Goal: Navigation & Orientation: Find specific page/section

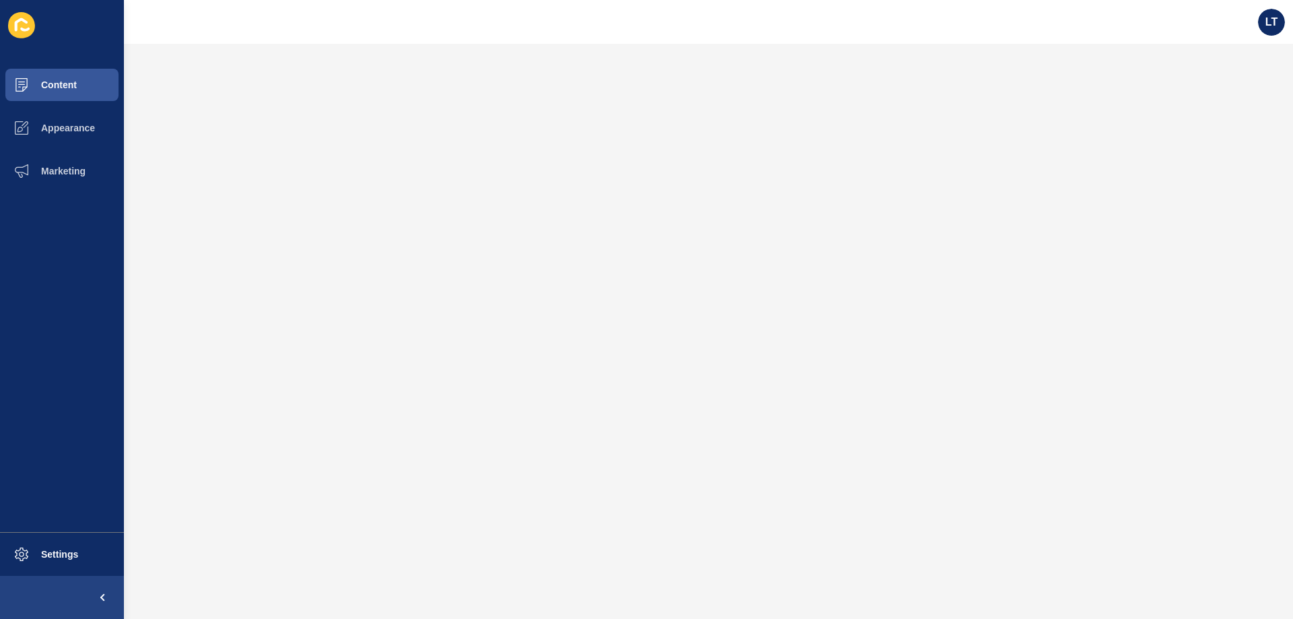
click at [76, 555] on span "Settings" at bounding box center [38, 554] width 80 height 11
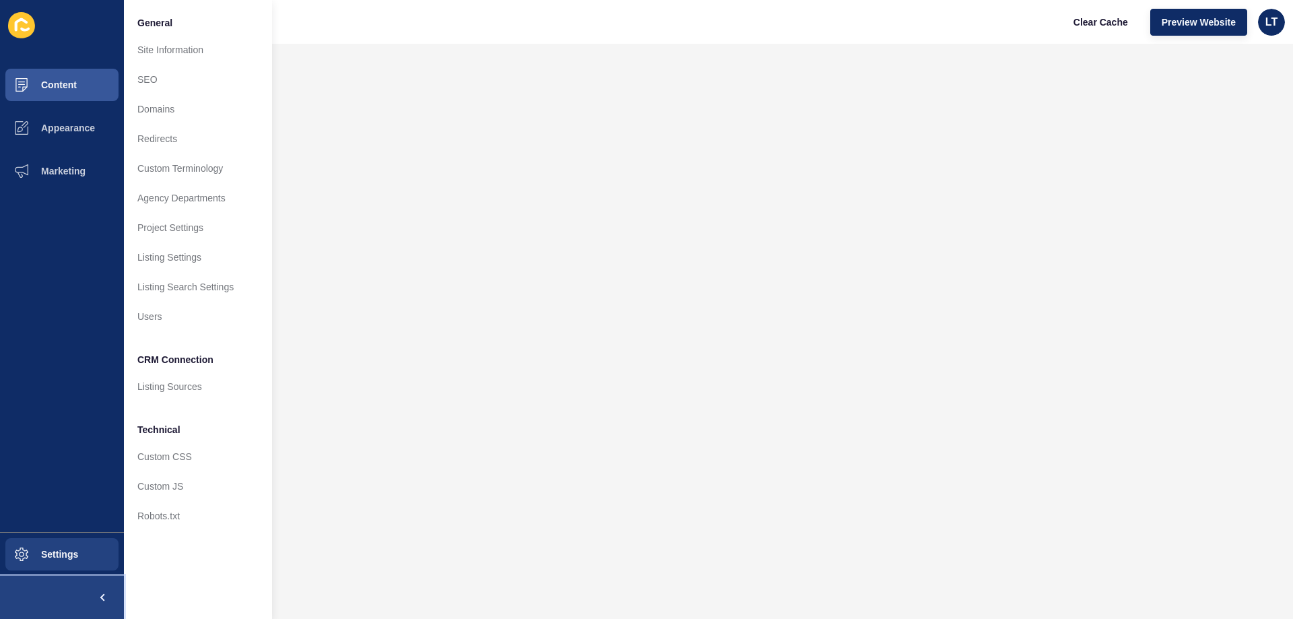
click at [104, 595] on span at bounding box center [102, 597] width 43 height 43
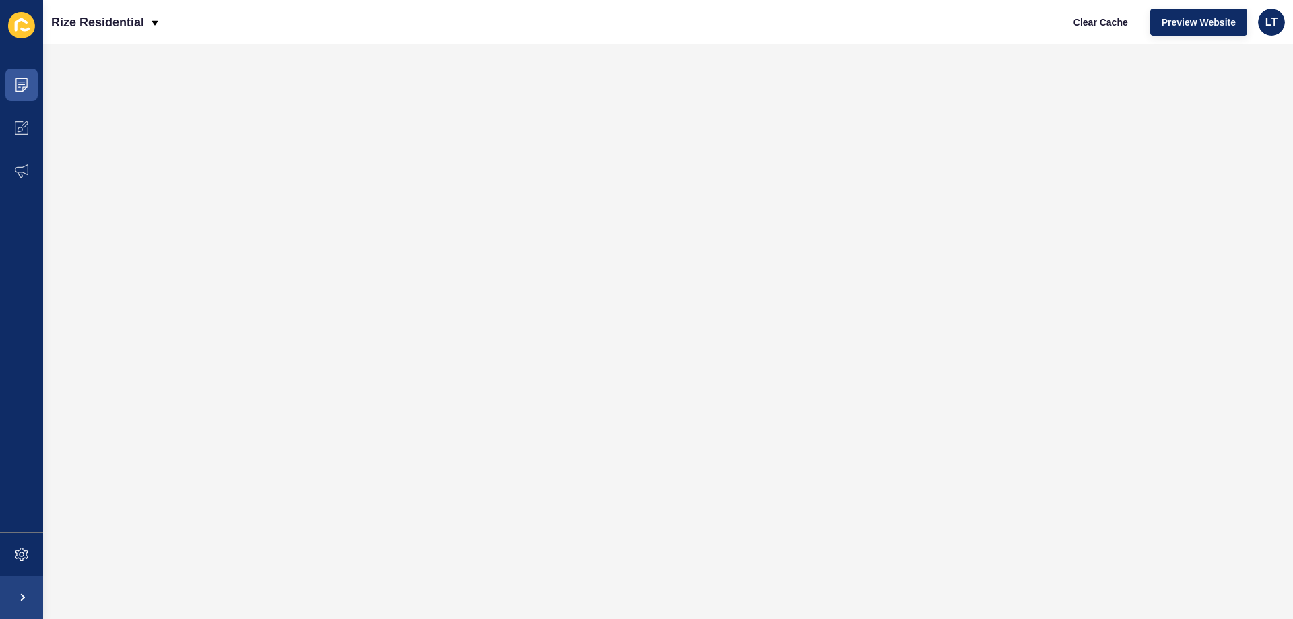
click at [26, 26] on icon at bounding box center [21, 25] width 27 height 26
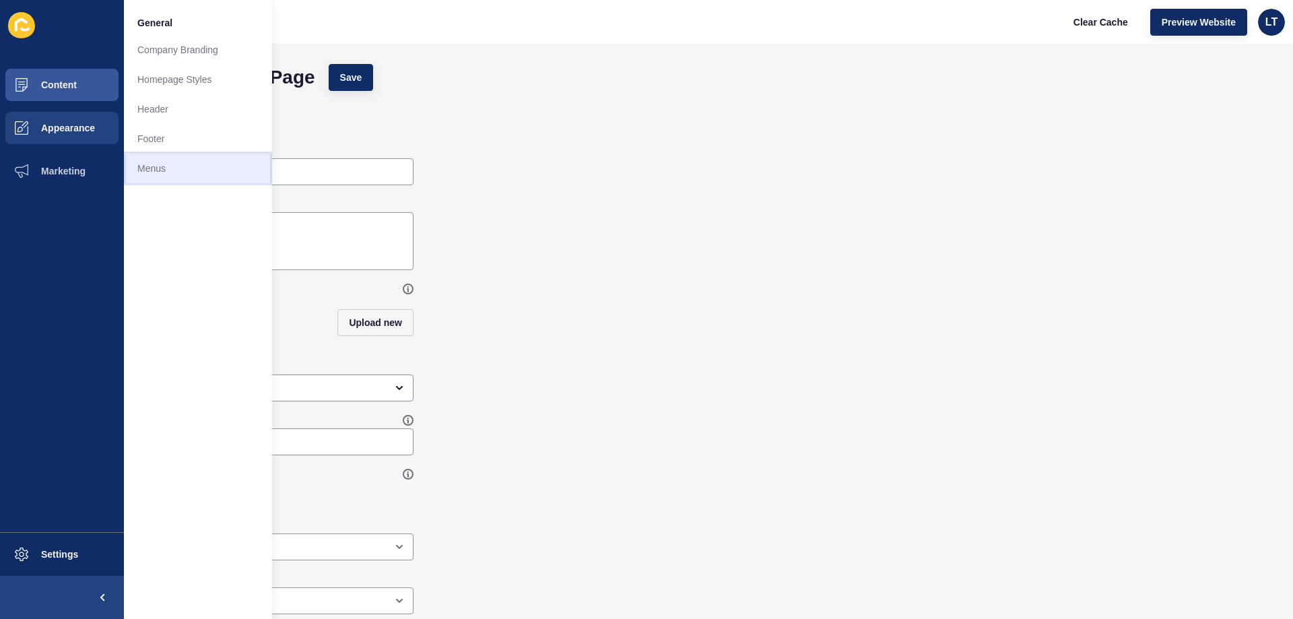
click at [192, 172] on link "Menus" at bounding box center [198, 168] width 148 height 30
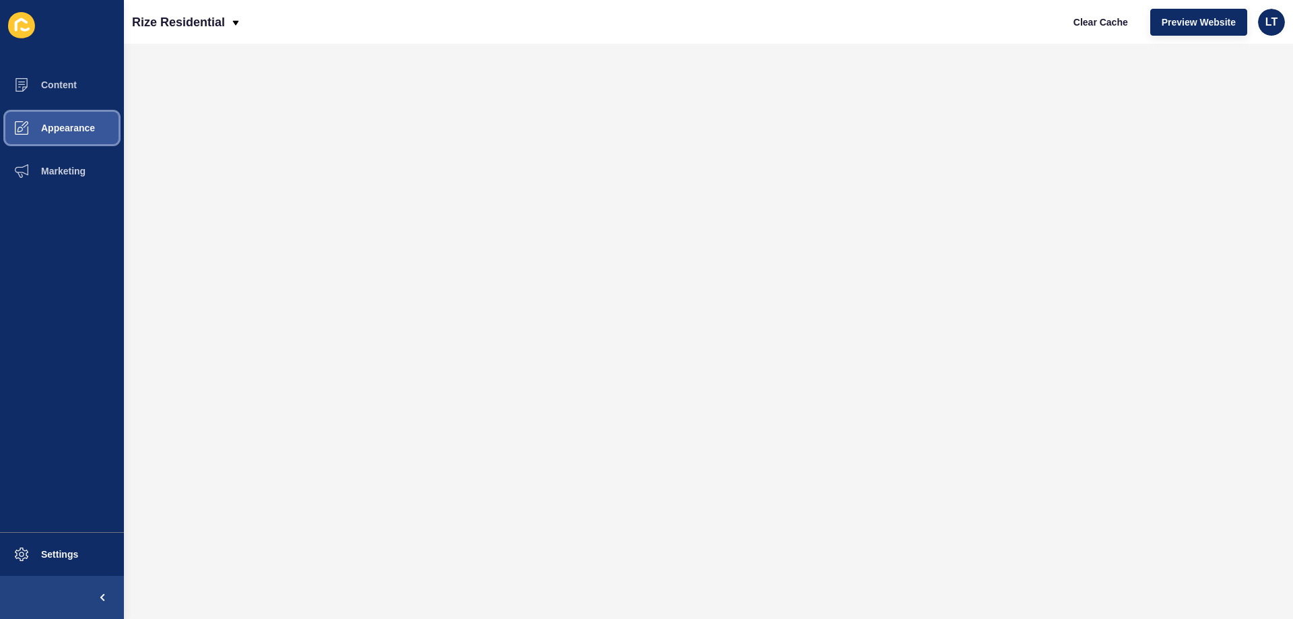
click at [94, 127] on span "Appearance" at bounding box center [46, 128] width 97 height 11
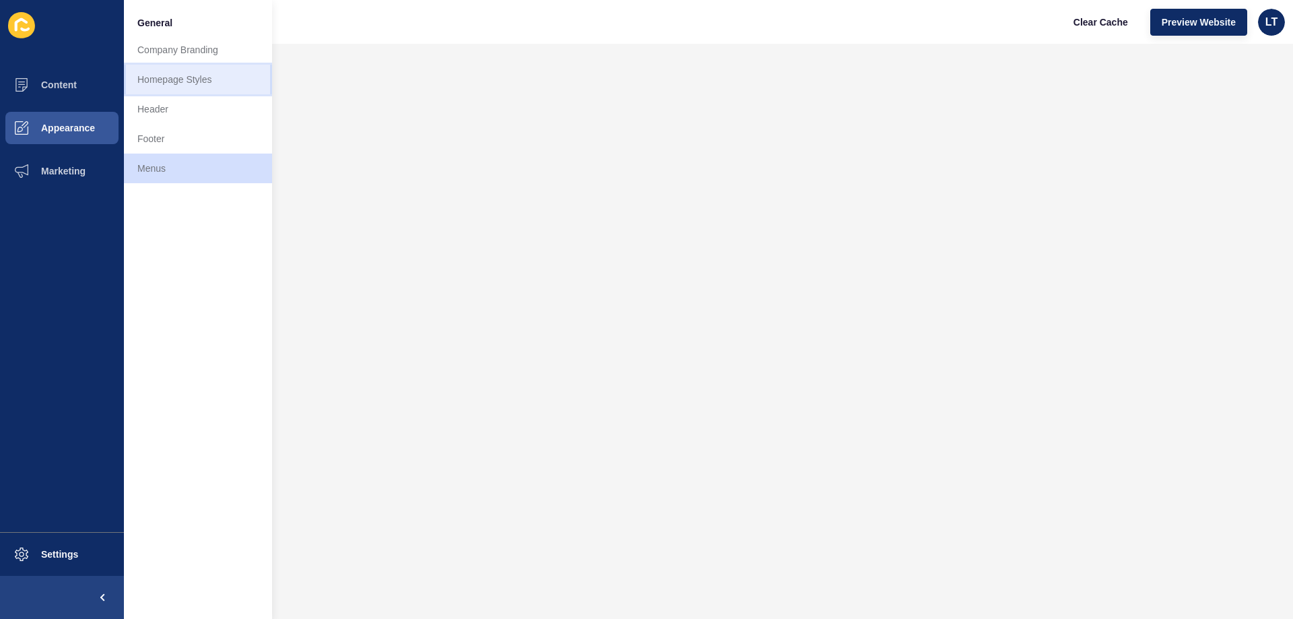
click at [171, 79] on link "Homepage Styles" at bounding box center [198, 80] width 148 height 30
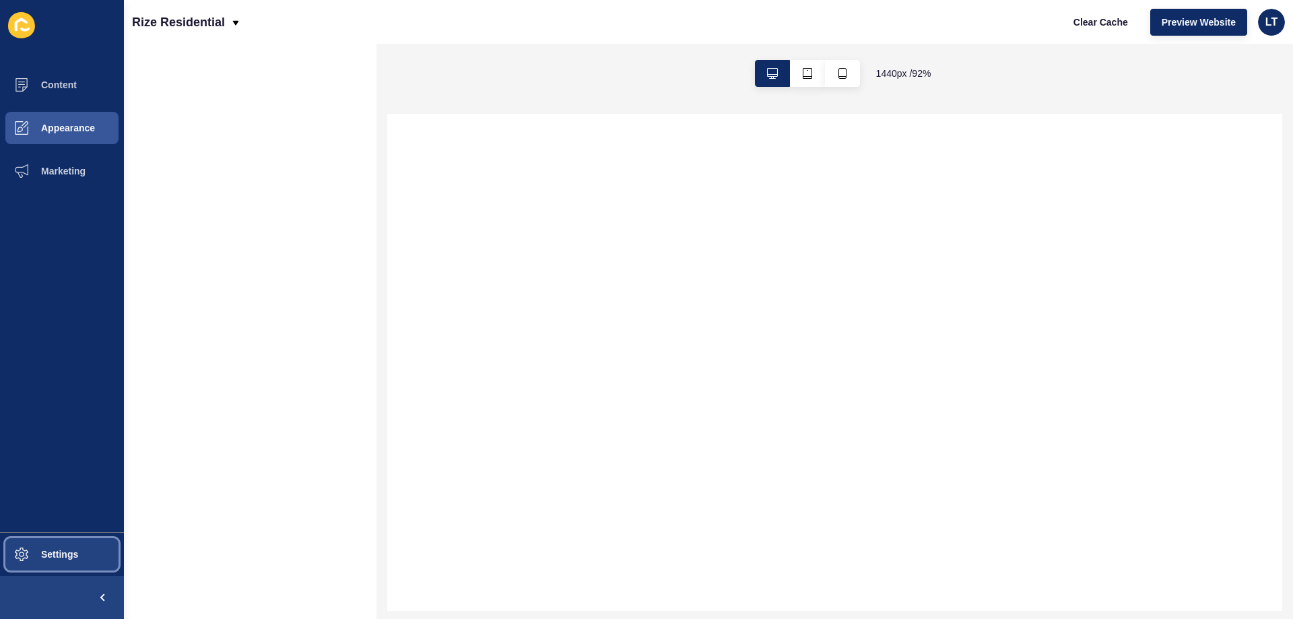
click at [57, 553] on span "Settings" at bounding box center [38, 554] width 80 height 11
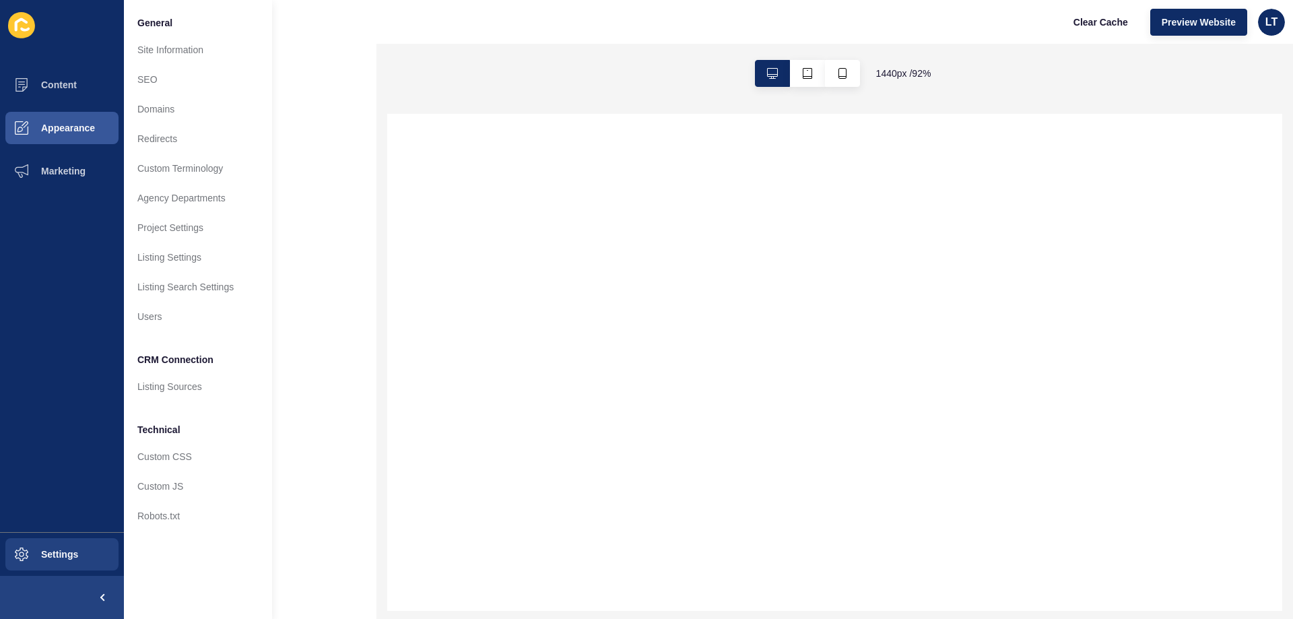
click at [63, 294] on ul "Content Appearance Marketing" at bounding box center [62, 297] width 124 height 469
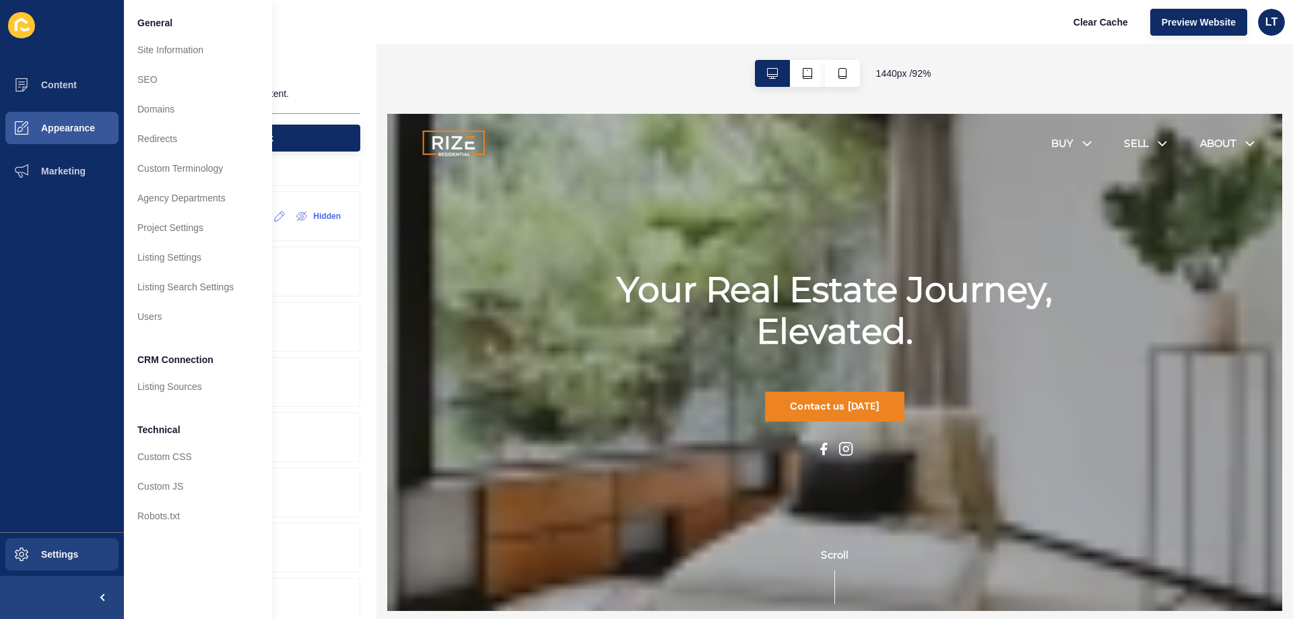
scroll to position [67, 0]
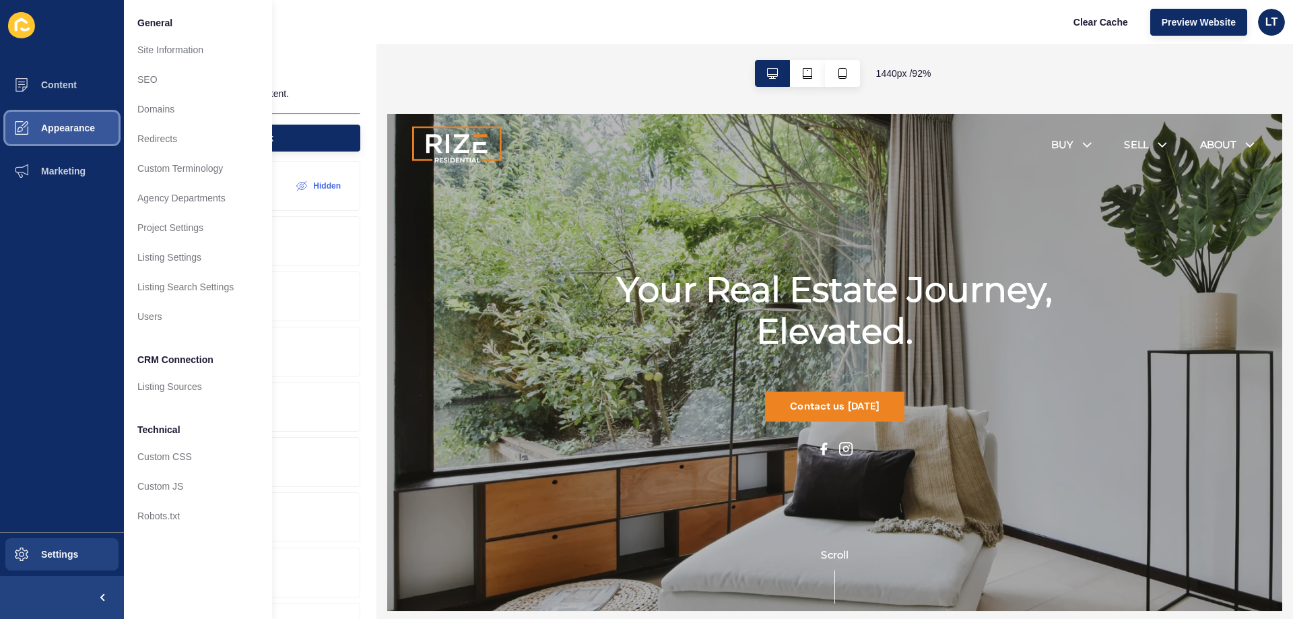
click at [57, 130] on span "Appearance" at bounding box center [46, 128] width 97 height 11
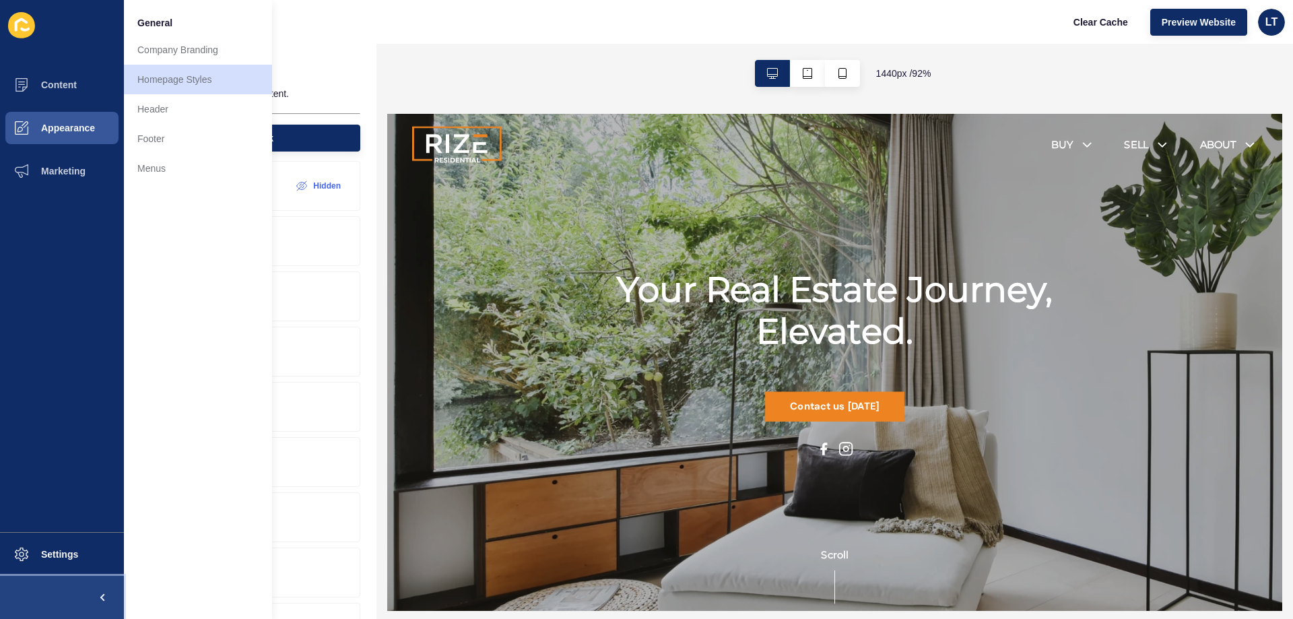
click at [94, 597] on span at bounding box center [102, 597] width 43 height 43
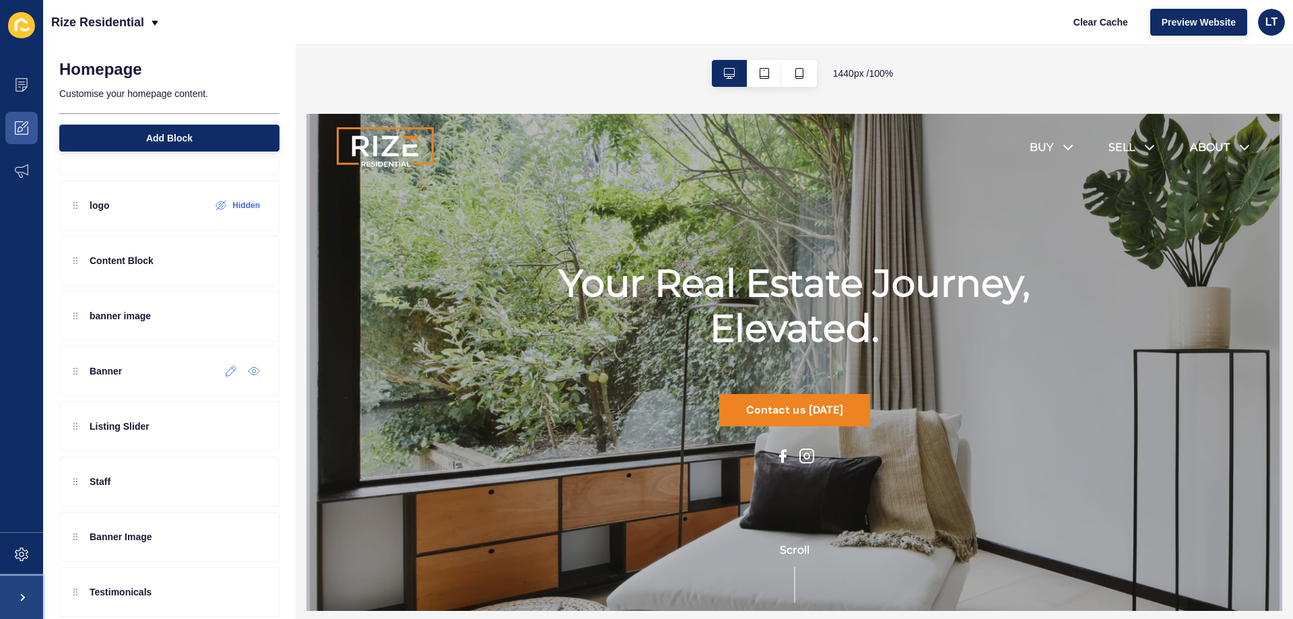
scroll to position [0, 0]
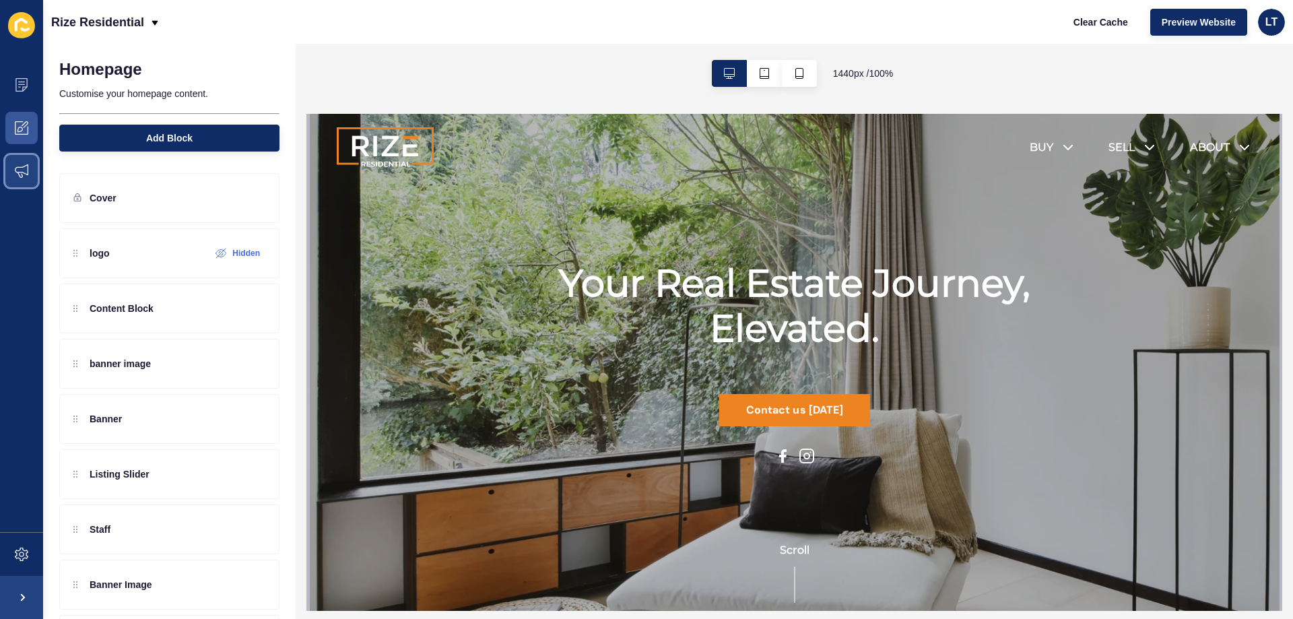
click at [24, 170] on icon at bounding box center [21, 170] width 13 height 13
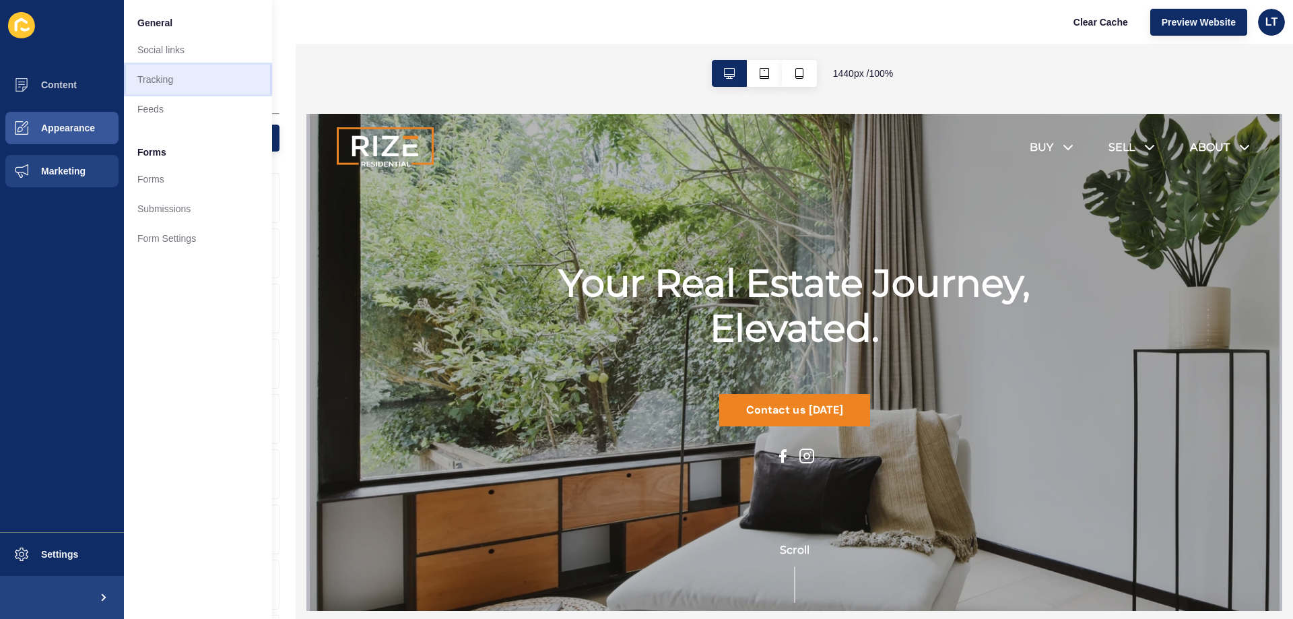
click at [182, 77] on link "Tracking" at bounding box center [198, 80] width 148 height 30
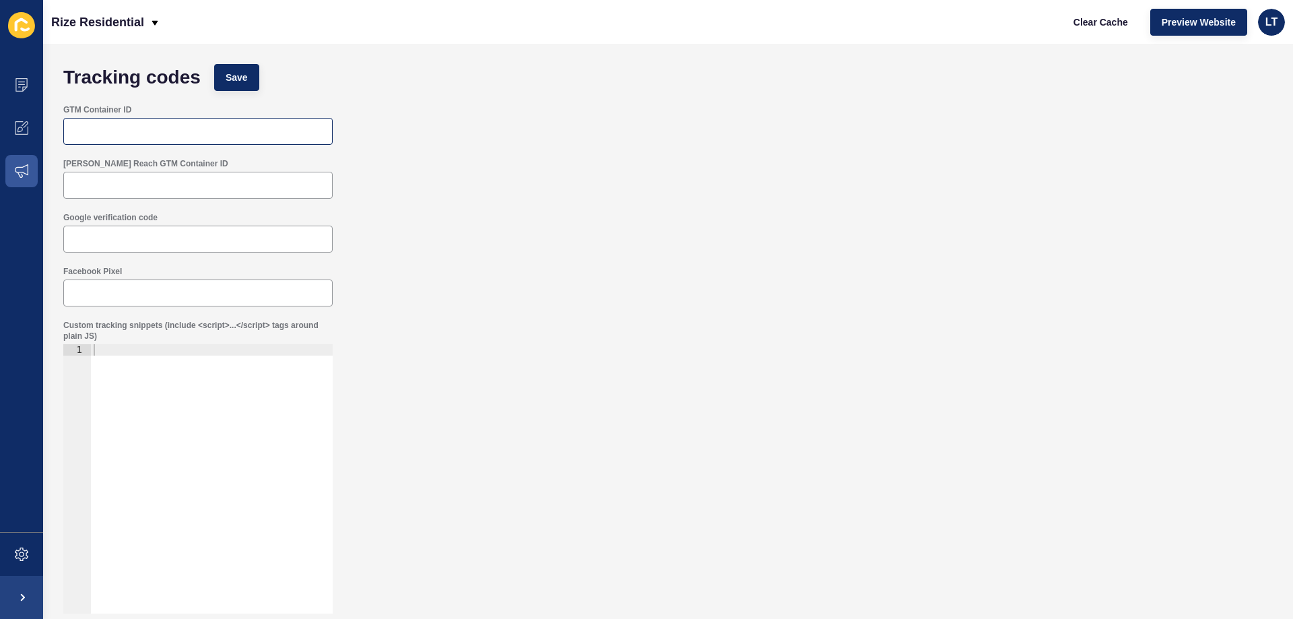
scroll to position [1, 0]
click at [22, 173] on icon at bounding box center [21, 170] width 13 height 13
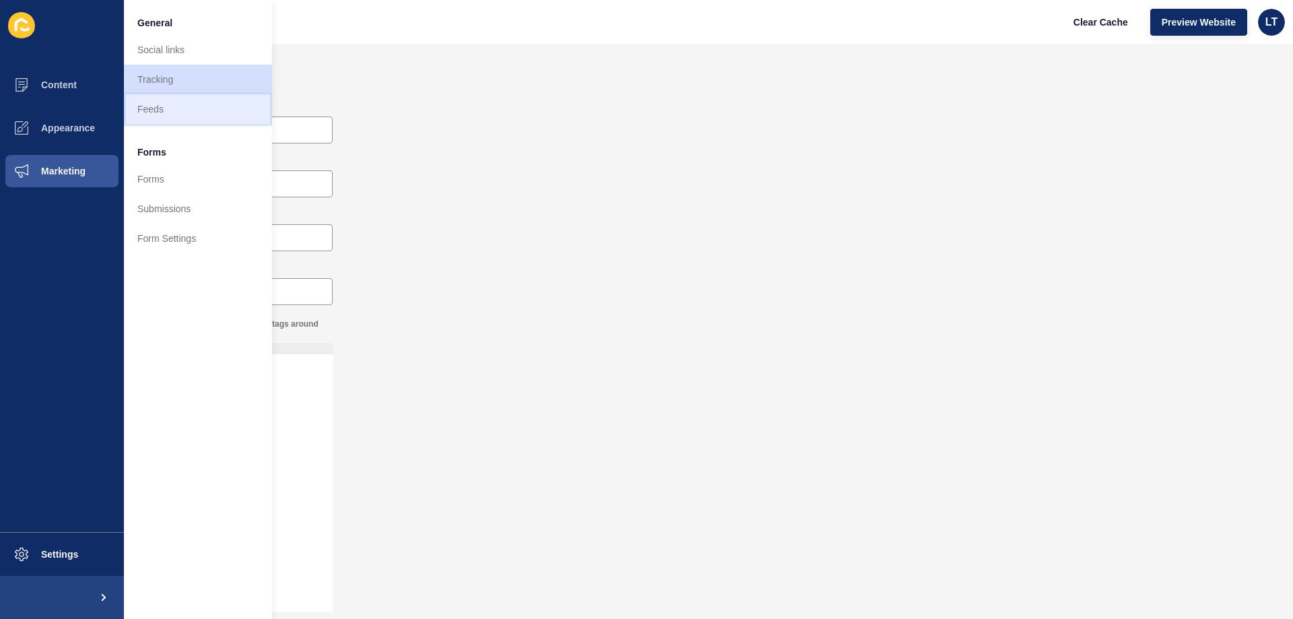
click at [182, 108] on link "Feeds" at bounding box center [198, 109] width 148 height 30
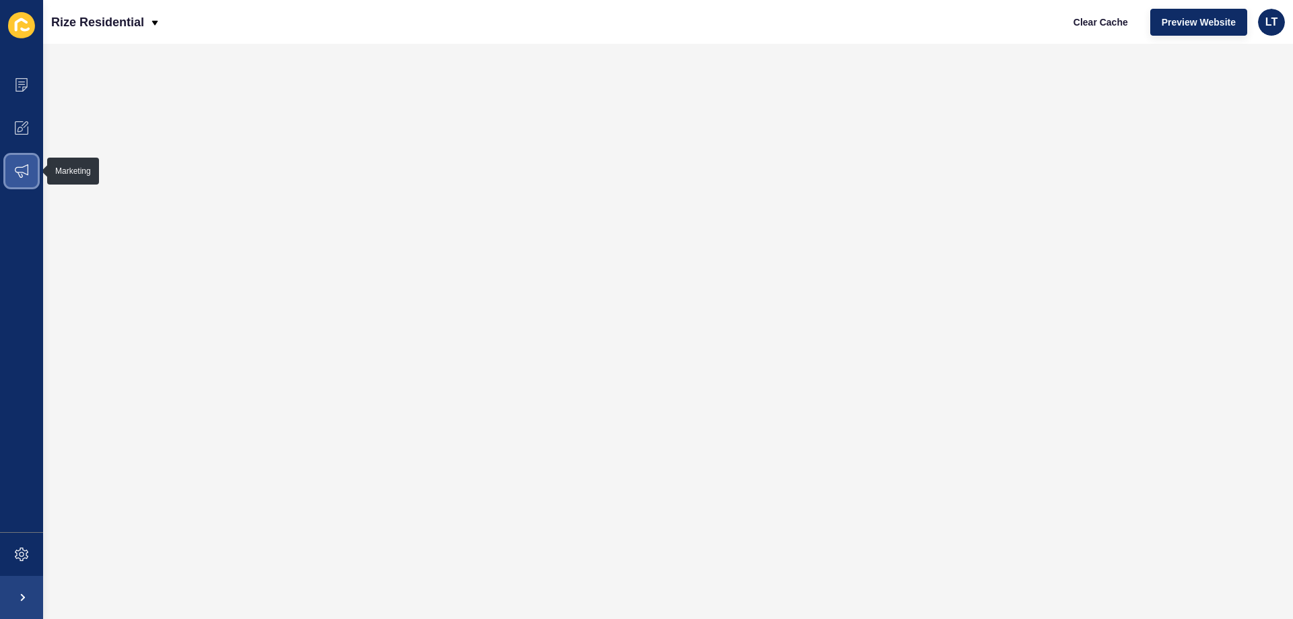
click at [27, 167] on icon at bounding box center [21, 170] width 13 height 13
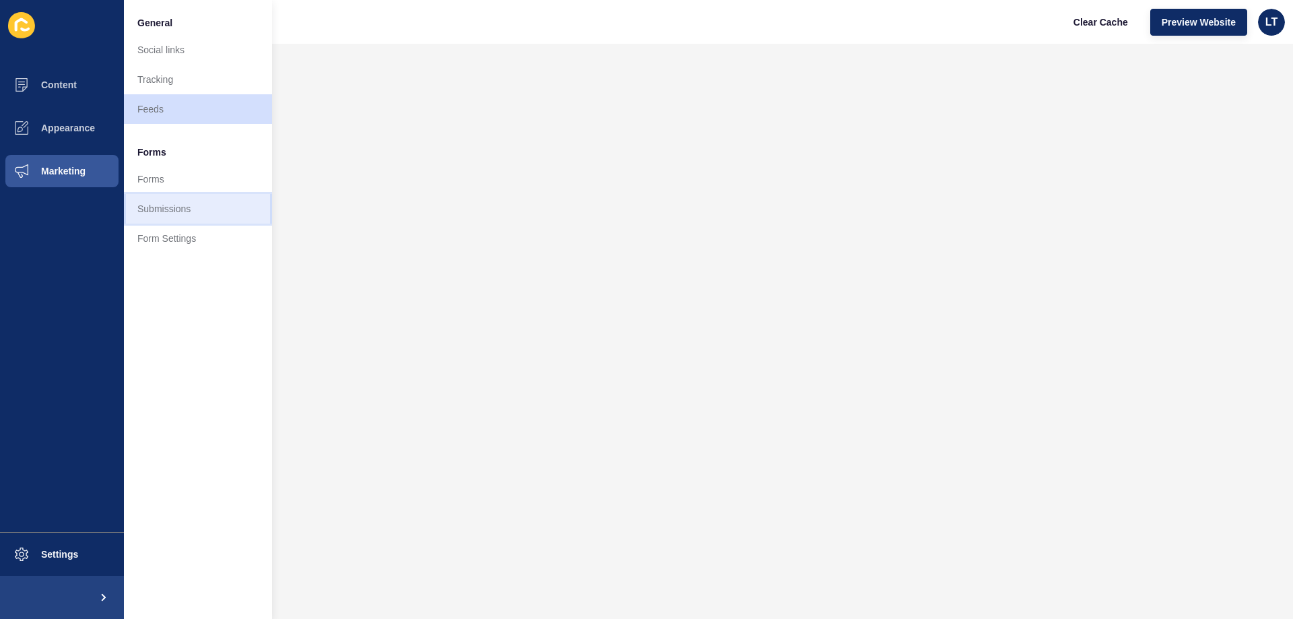
click at [189, 212] on link "Submissions" at bounding box center [198, 209] width 148 height 30
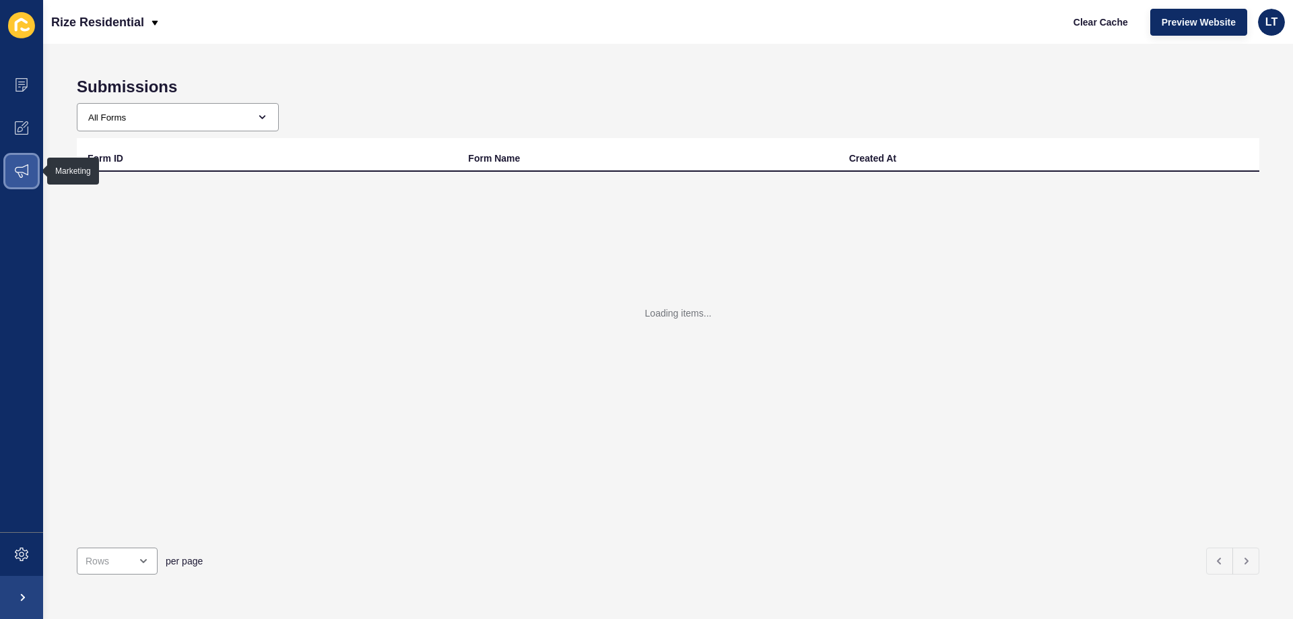
click at [10, 174] on span at bounding box center [21, 170] width 43 height 43
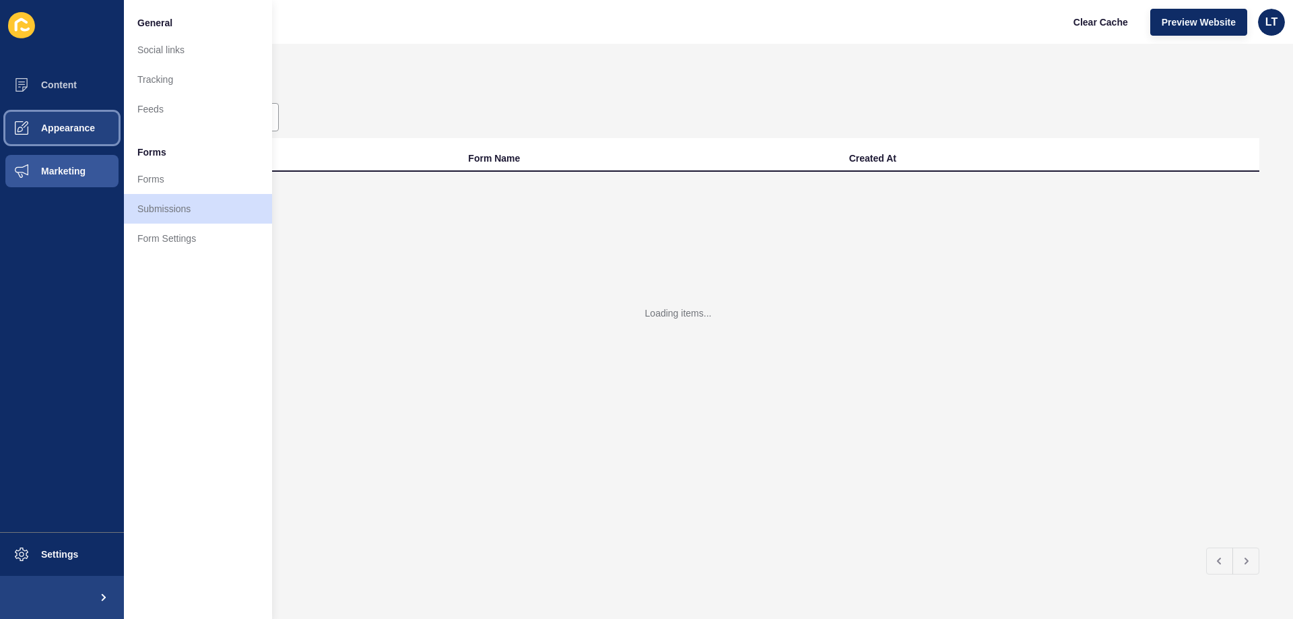
click at [71, 125] on span "Appearance" at bounding box center [46, 128] width 97 height 11
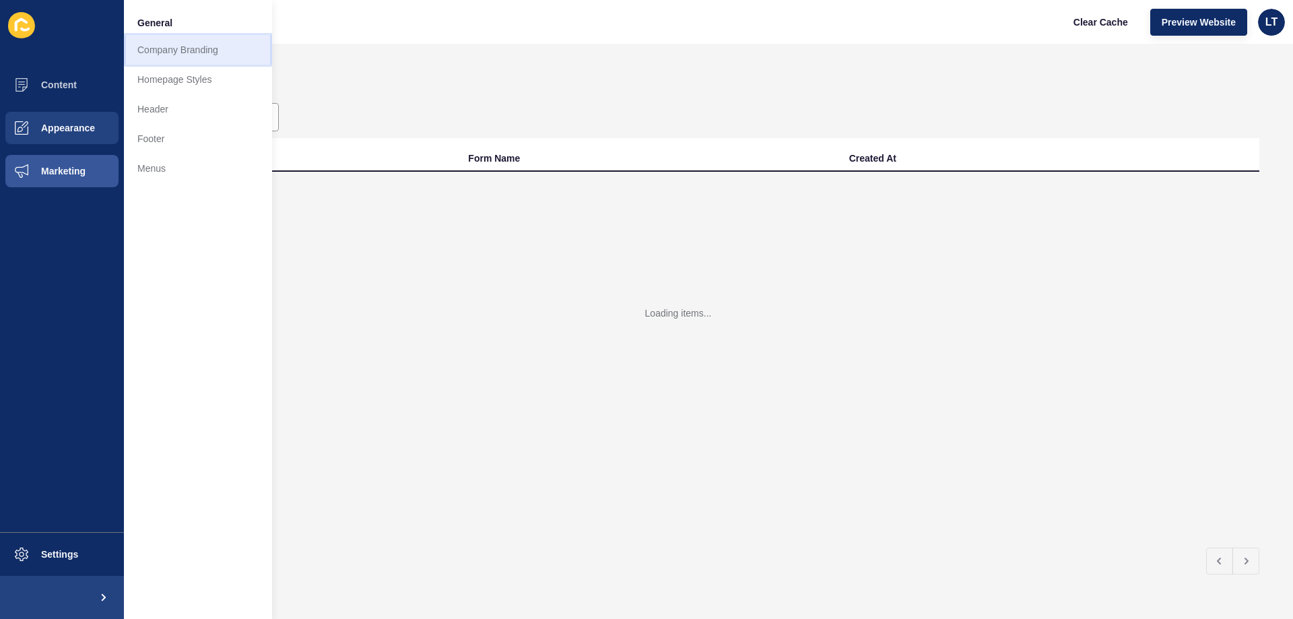
click at [166, 55] on link "Company Branding" at bounding box center [198, 50] width 148 height 30
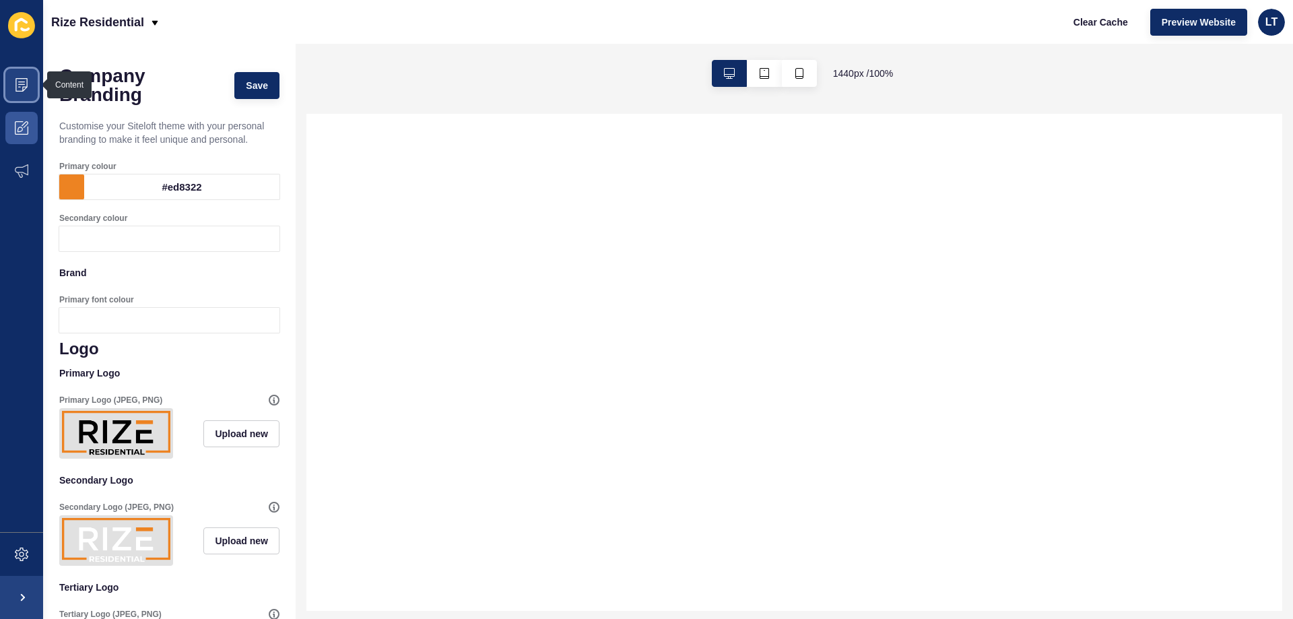
click at [22, 88] on icon at bounding box center [21, 84] width 13 height 13
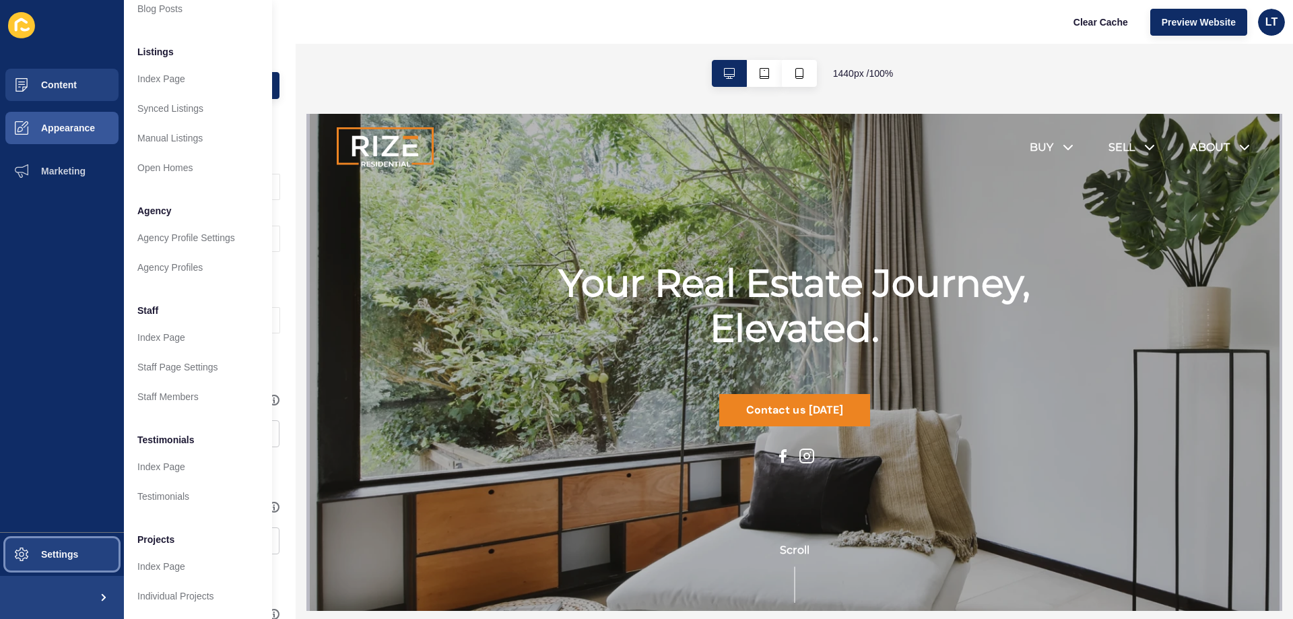
click at [88, 547] on button "Settings" at bounding box center [62, 553] width 124 height 43
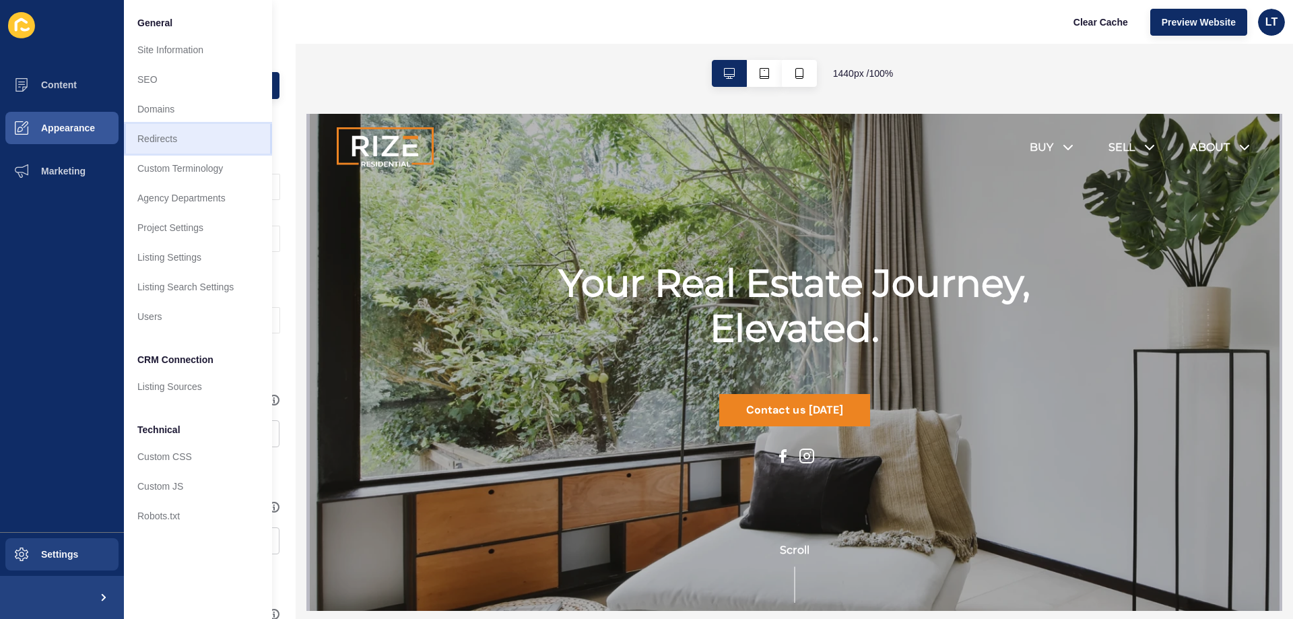
click at [164, 137] on link "Redirects" at bounding box center [198, 139] width 148 height 30
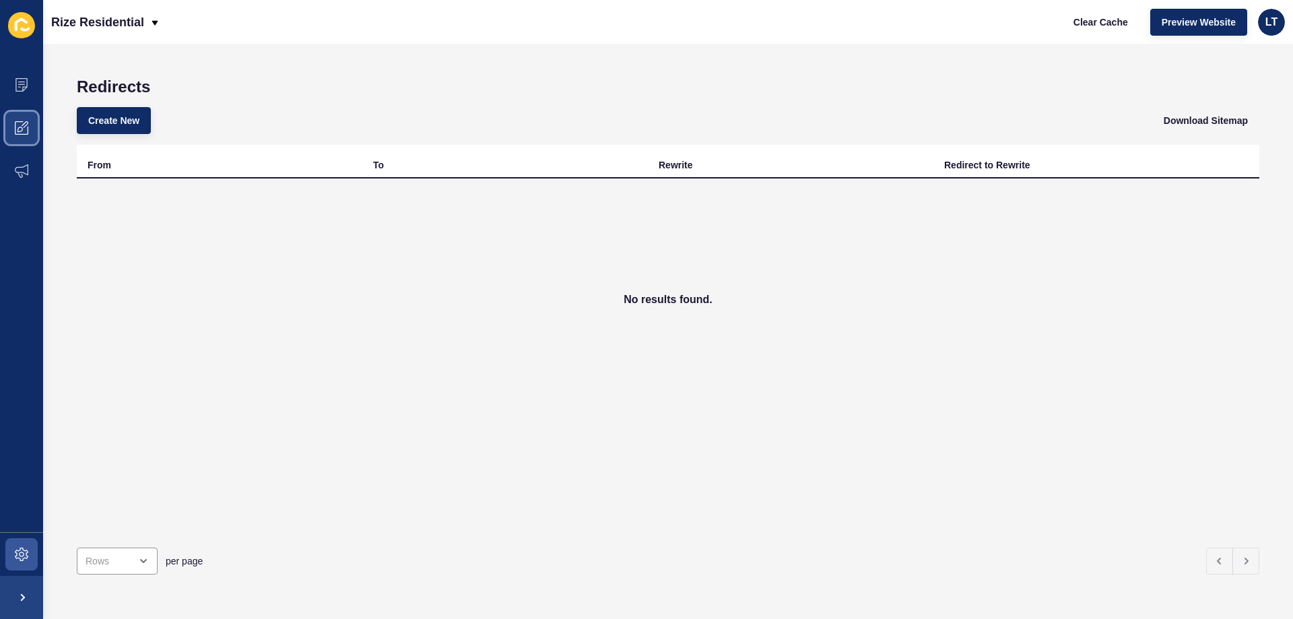
click at [26, 129] on icon at bounding box center [21, 127] width 13 height 13
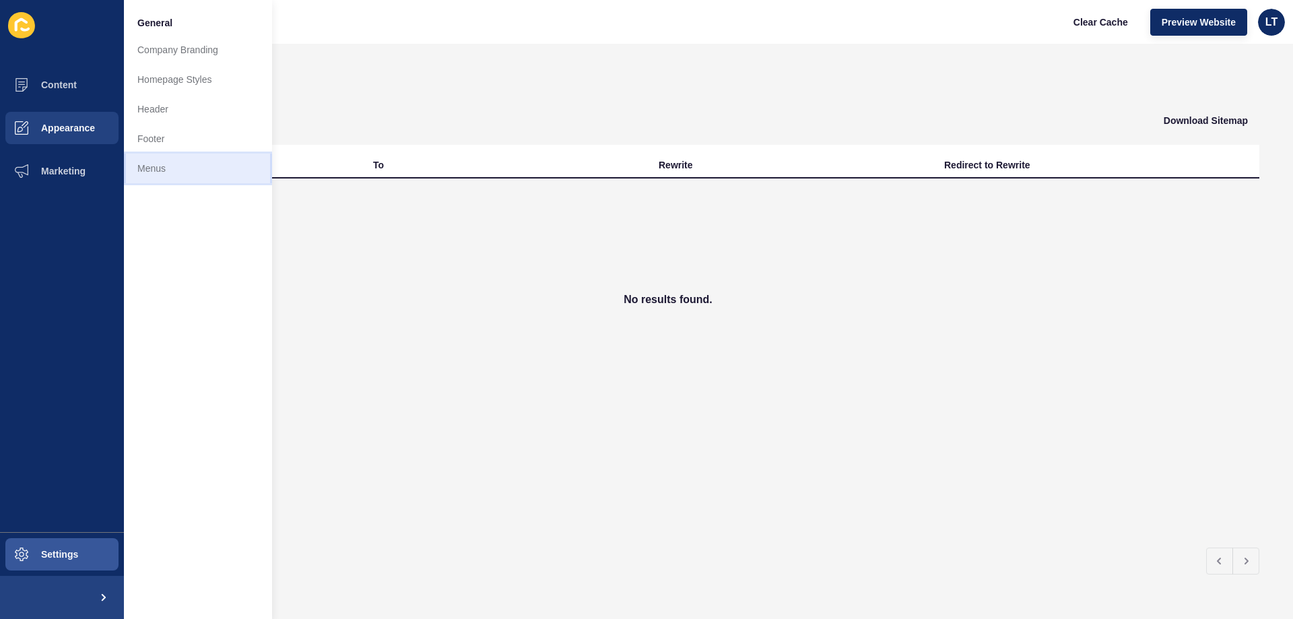
click at [178, 169] on link "Menus" at bounding box center [198, 168] width 148 height 30
